Goal: Information Seeking & Learning: Learn about a topic

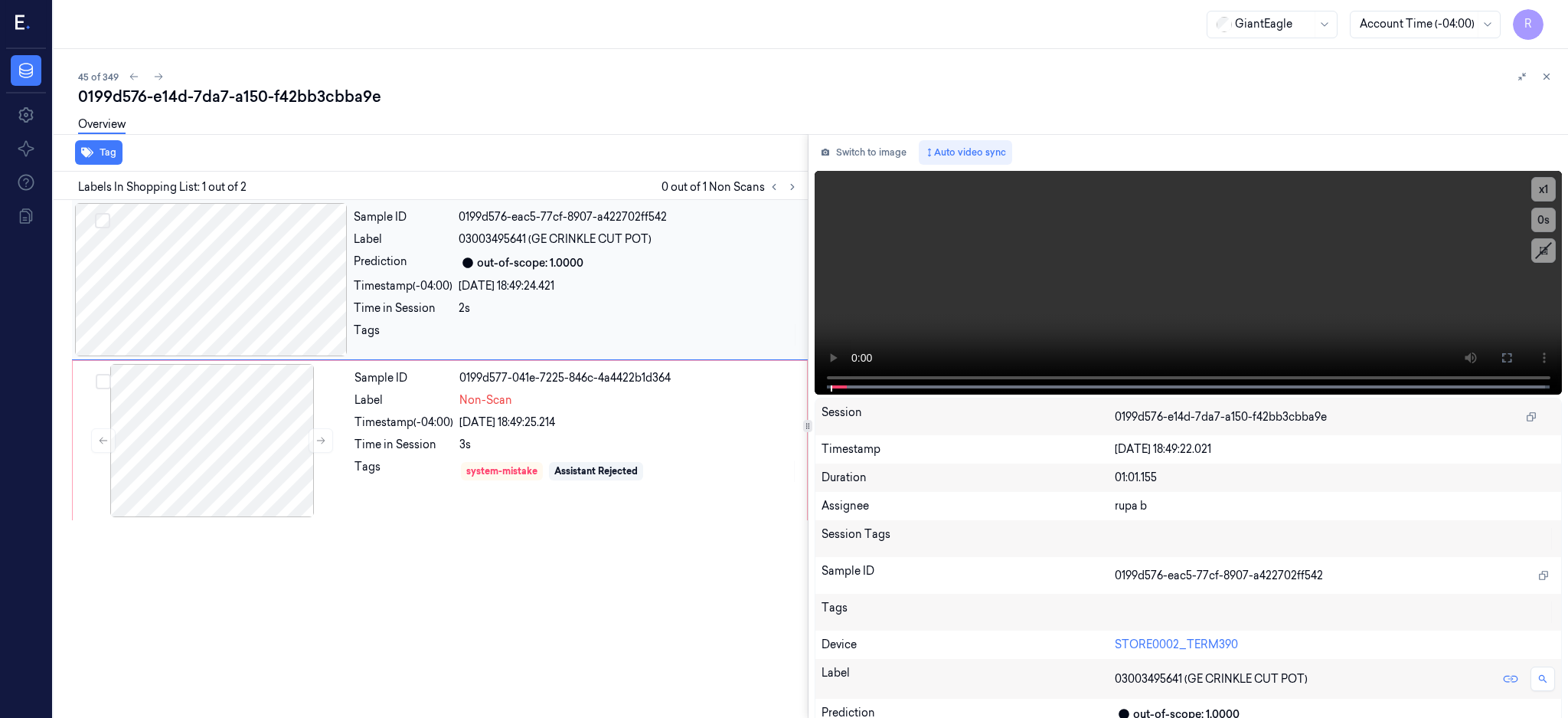
click at [181, 307] on div at bounding box center [211, 280] width 272 height 153
click at [237, 294] on div at bounding box center [211, 280] width 272 height 153
click at [1519, 356] on button at bounding box center [1507, 358] width 24 height 24
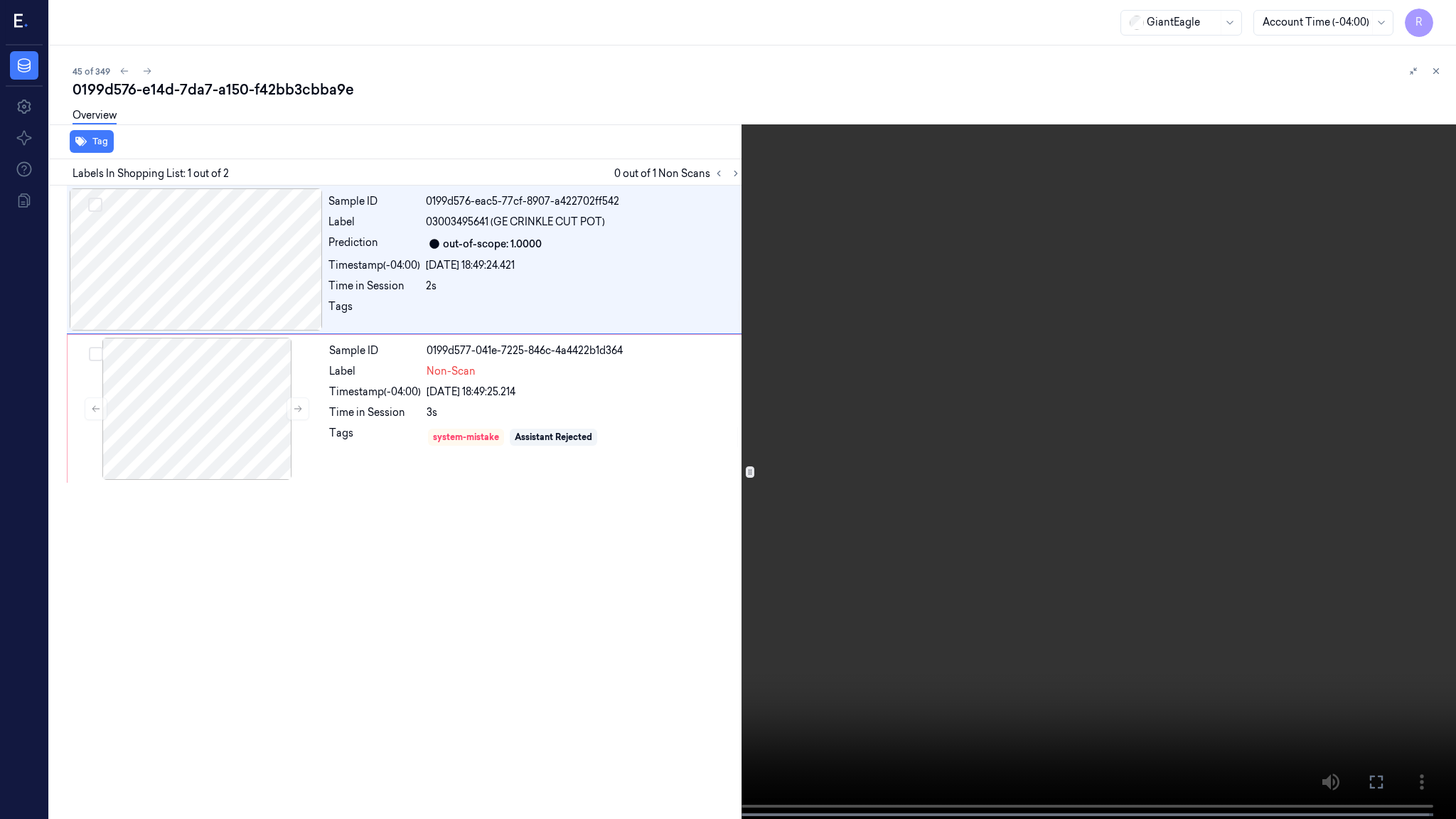
click at [935, 399] on video at bounding box center [728, 411] width 1456 height 821
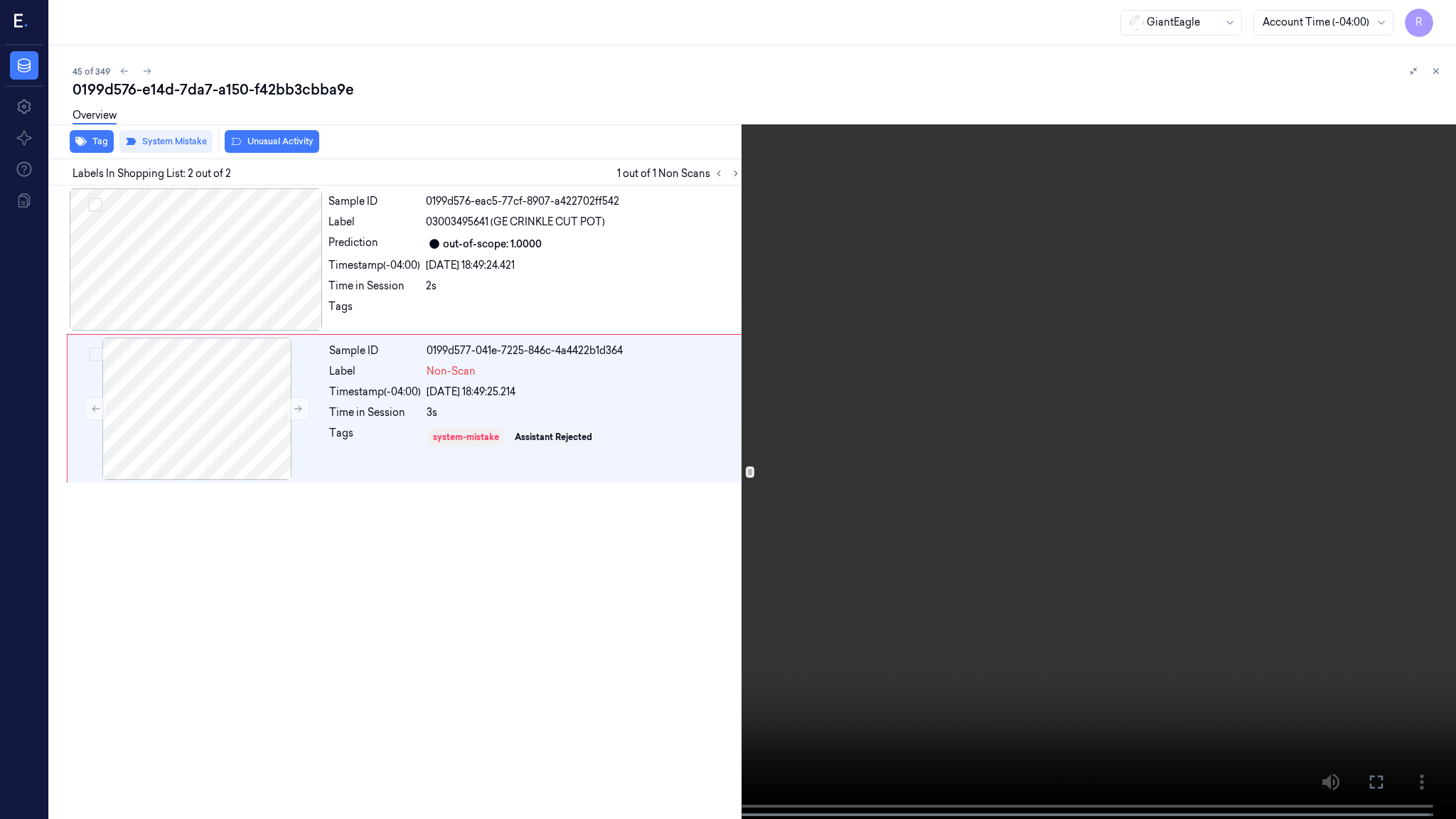
click at [1178, 563] on video at bounding box center [728, 411] width 1456 height 821
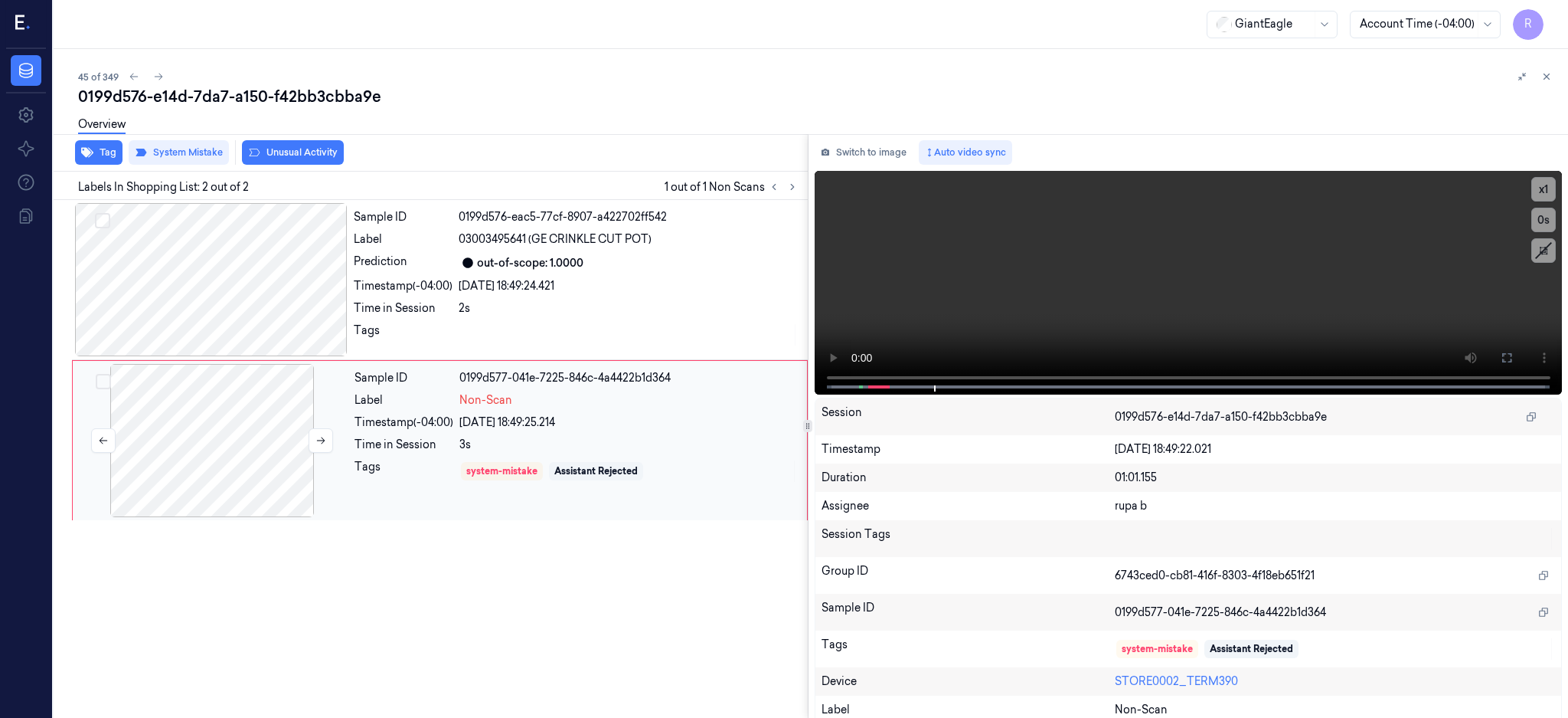
click at [218, 452] on div at bounding box center [212, 440] width 272 height 153
click at [327, 436] on button at bounding box center [321, 440] width 24 height 24
click at [1519, 355] on button at bounding box center [1507, 358] width 24 height 24
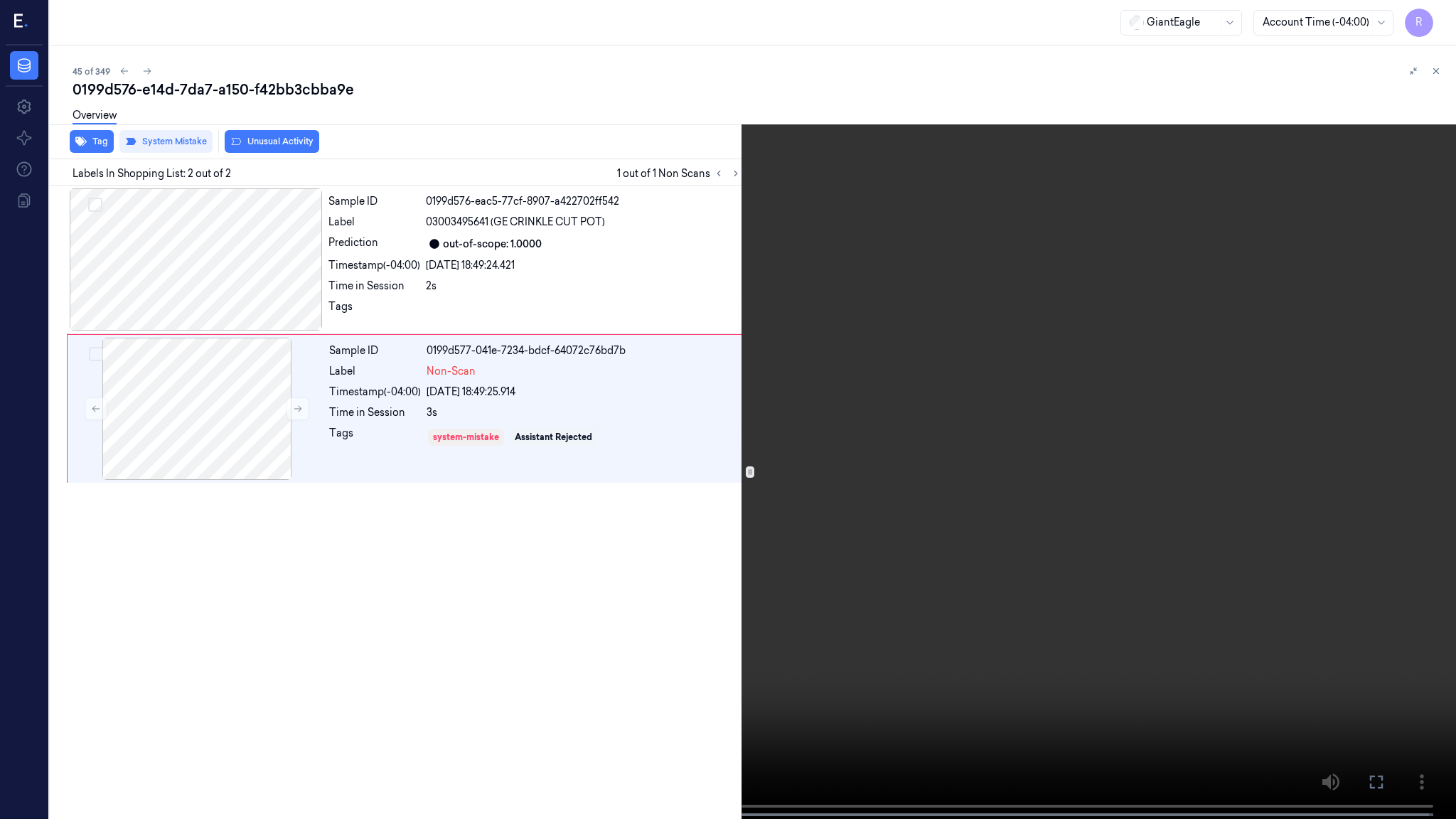
click at [816, 416] on video at bounding box center [728, 411] width 1456 height 821
click at [815, 416] on video at bounding box center [728, 411] width 1456 height 821
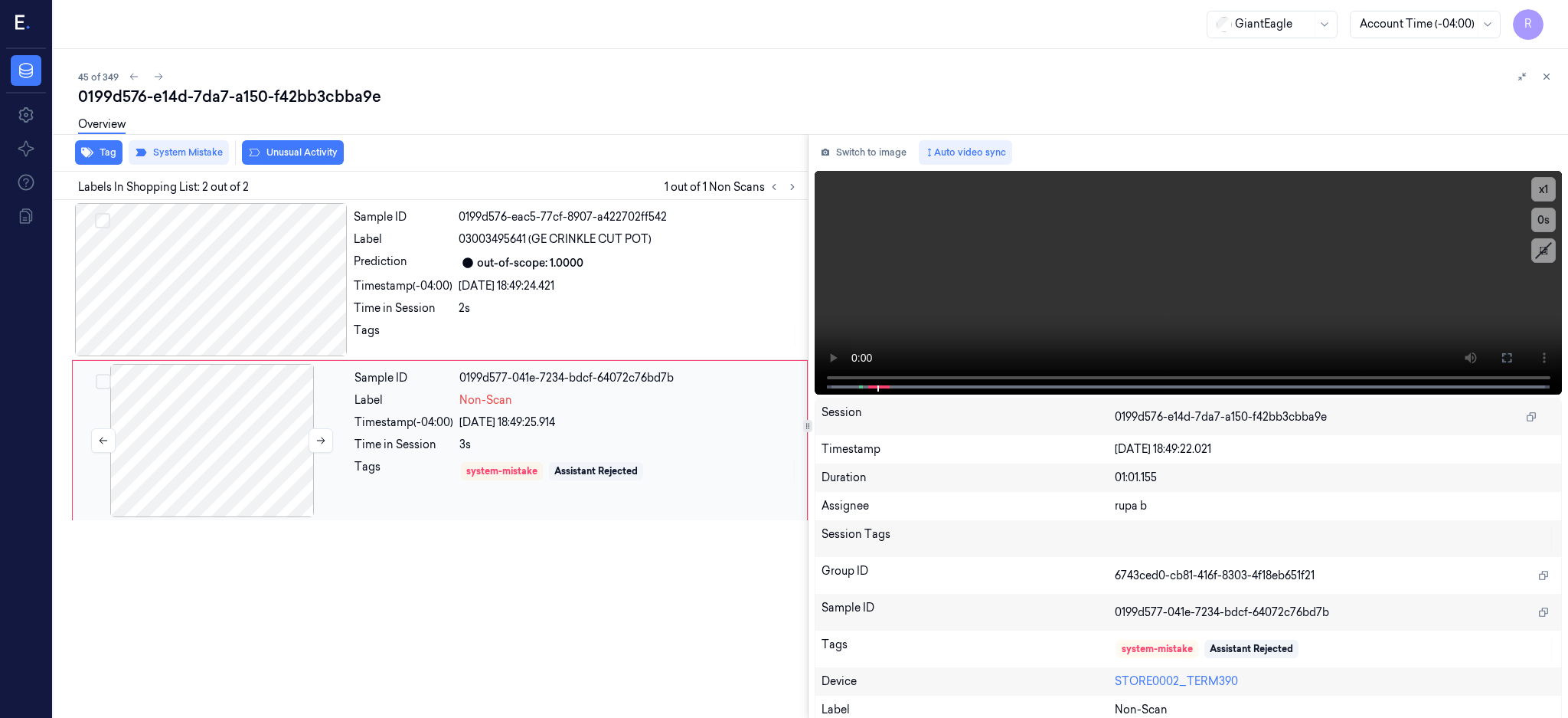
click at [211, 470] on div at bounding box center [212, 440] width 272 height 153
